Goal: Find contact information: Find contact information

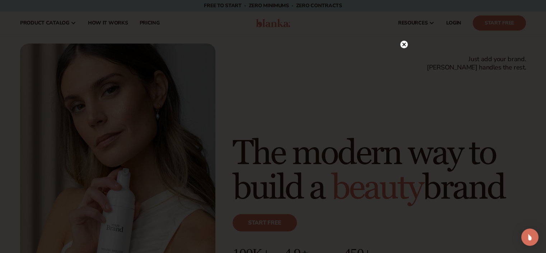
click at [405, 44] on circle at bounding box center [405, 45] width 8 height 8
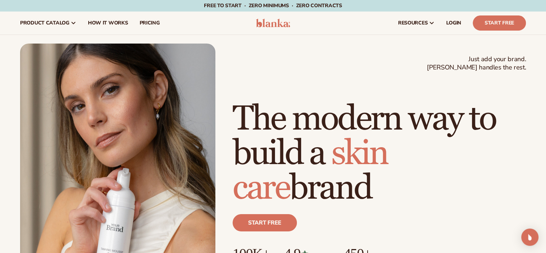
click at [273, 25] on img at bounding box center [273, 23] width 34 height 9
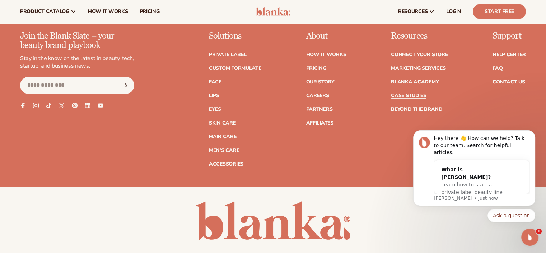
scroll to position [2912, 0]
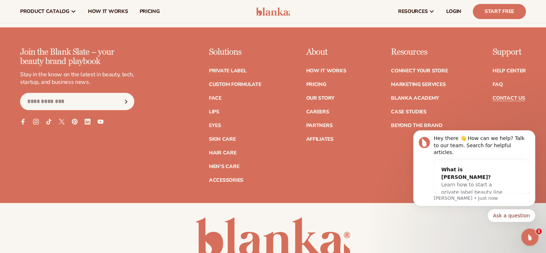
click at [509, 96] on link "Contact Us" at bounding box center [509, 98] width 32 height 5
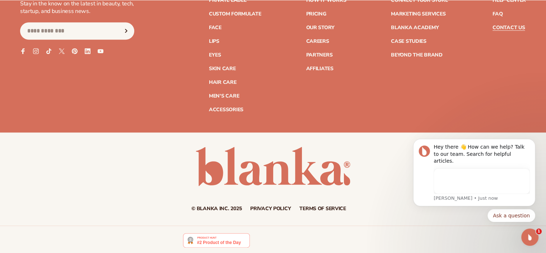
scroll to position [697, 0]
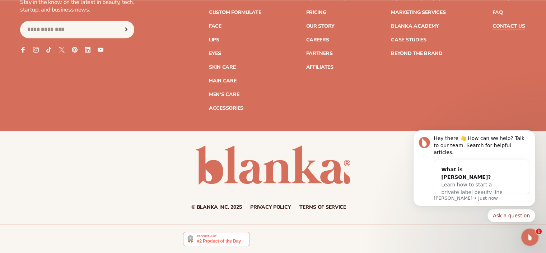
click at [306, 206] on link "Terms of service" at bounding box center [323, 206] width 47 height 5
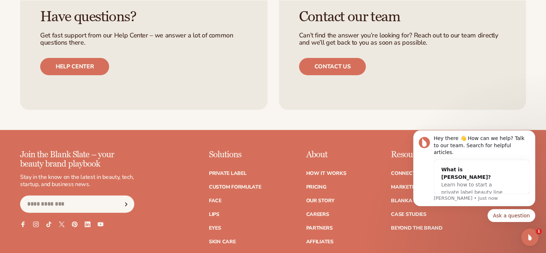
scroll to position [5933, 0]
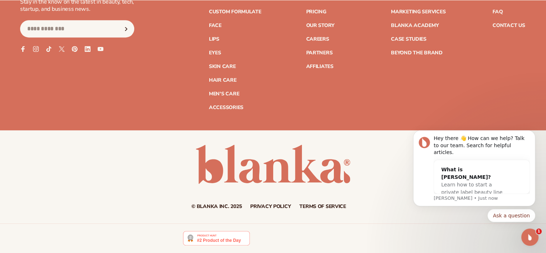
click at [277, 209] on link "Privacy policy" at bounding box center [270, 206] width 41 height 5
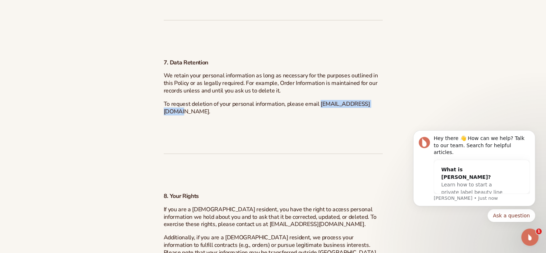
drag, startPoint x: 167, startPoint y: 128, endPoint x: 227, endPoint y: 129, distance: 60.0
copy span "[EMAIL_ADDRESS][DOMAIN_NAME]"
